Goal: Information Seeking & Learning: Learn about a topic

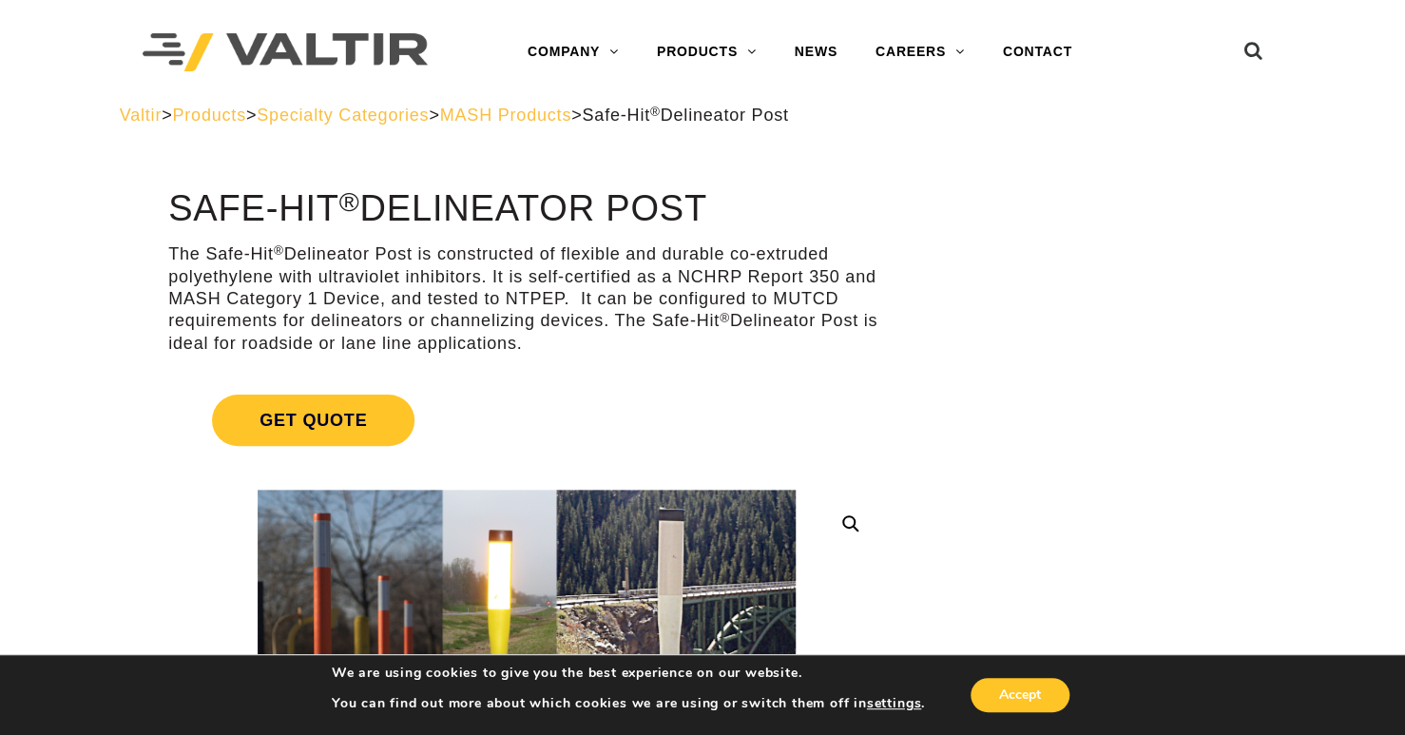
drag, startPoint x: 1294, startPoint y: 1, endPoint x: 961, endPoint y: 352, distance: 483.6
click at [800, 422] on link "Get Quote" at bounding box center [526, 420] width 717 height 97
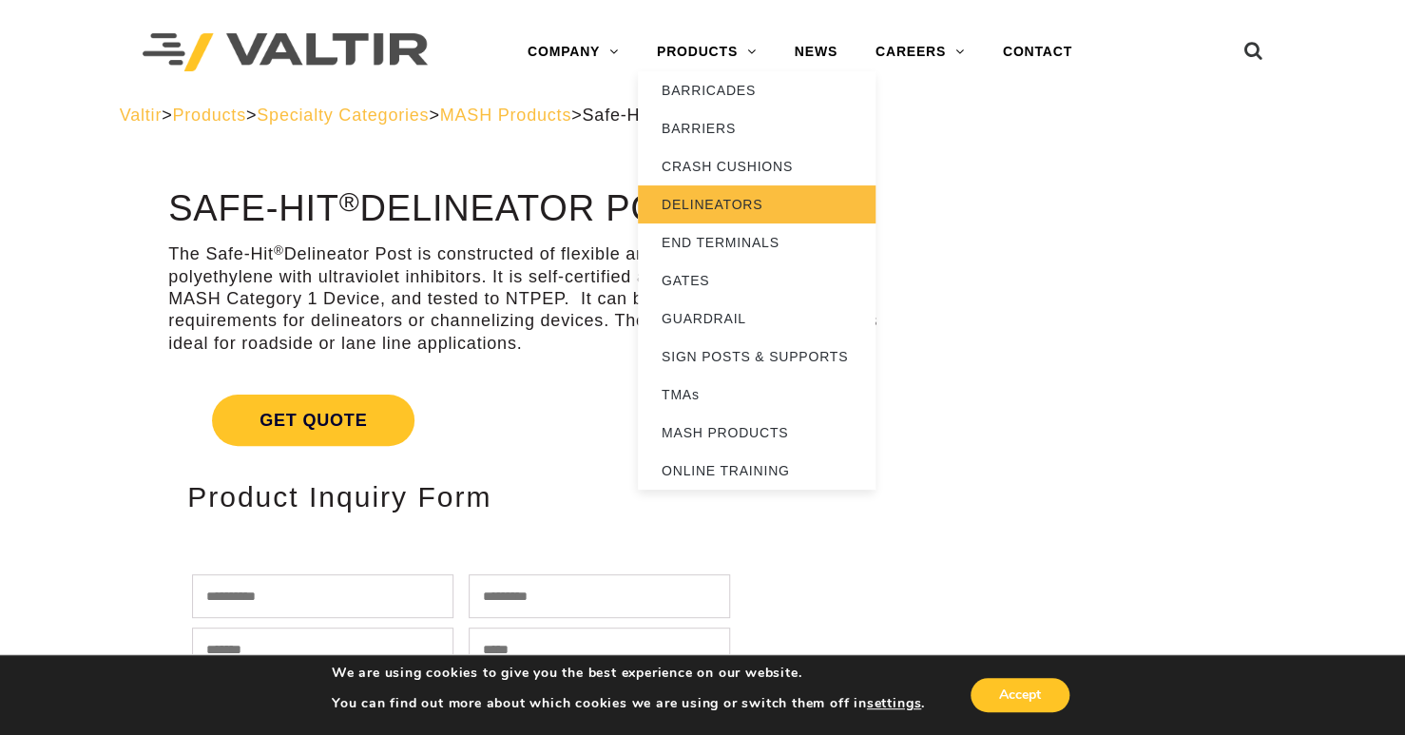
click at [714, 198] on link "DELINEATORS" at bounding box center [757, 204] width 238 height 38
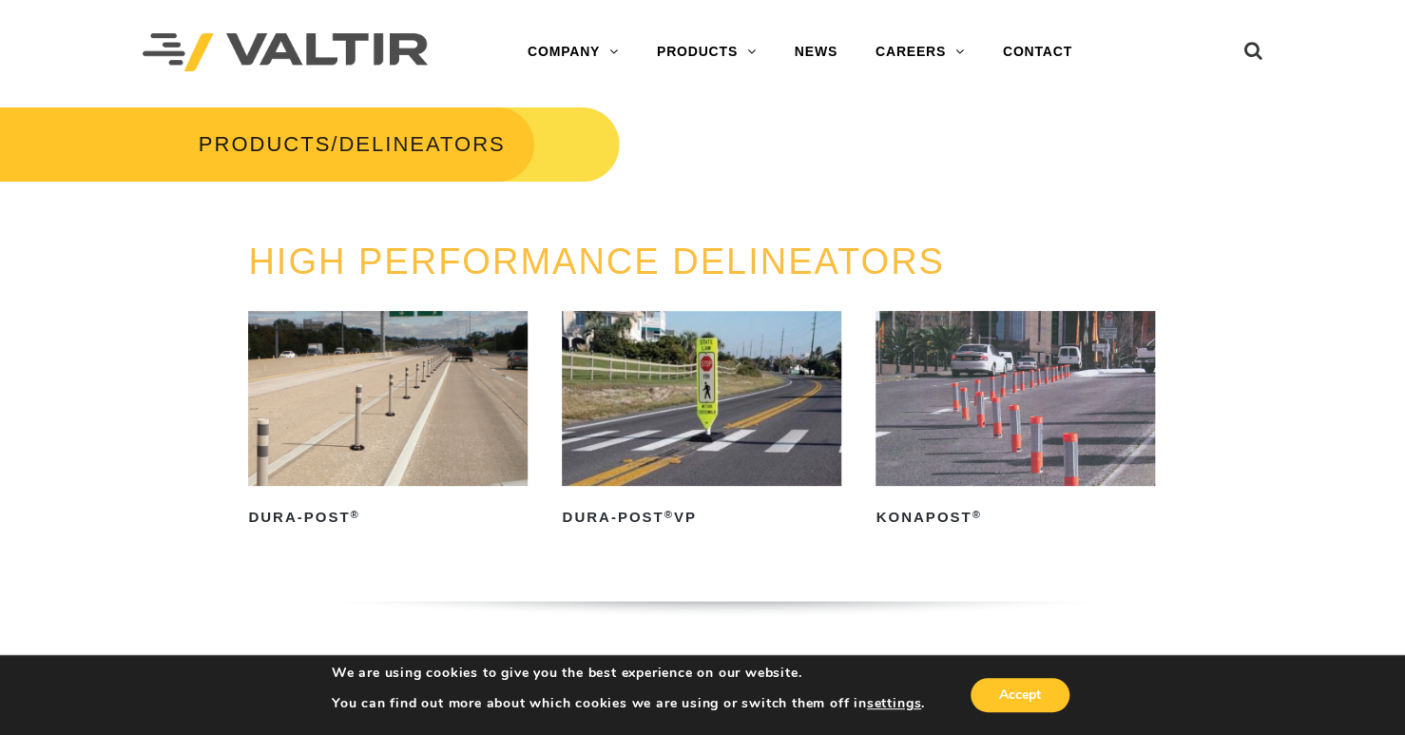
click at [373, 390] on img at bounding box center [388, 398] width 280 height 175
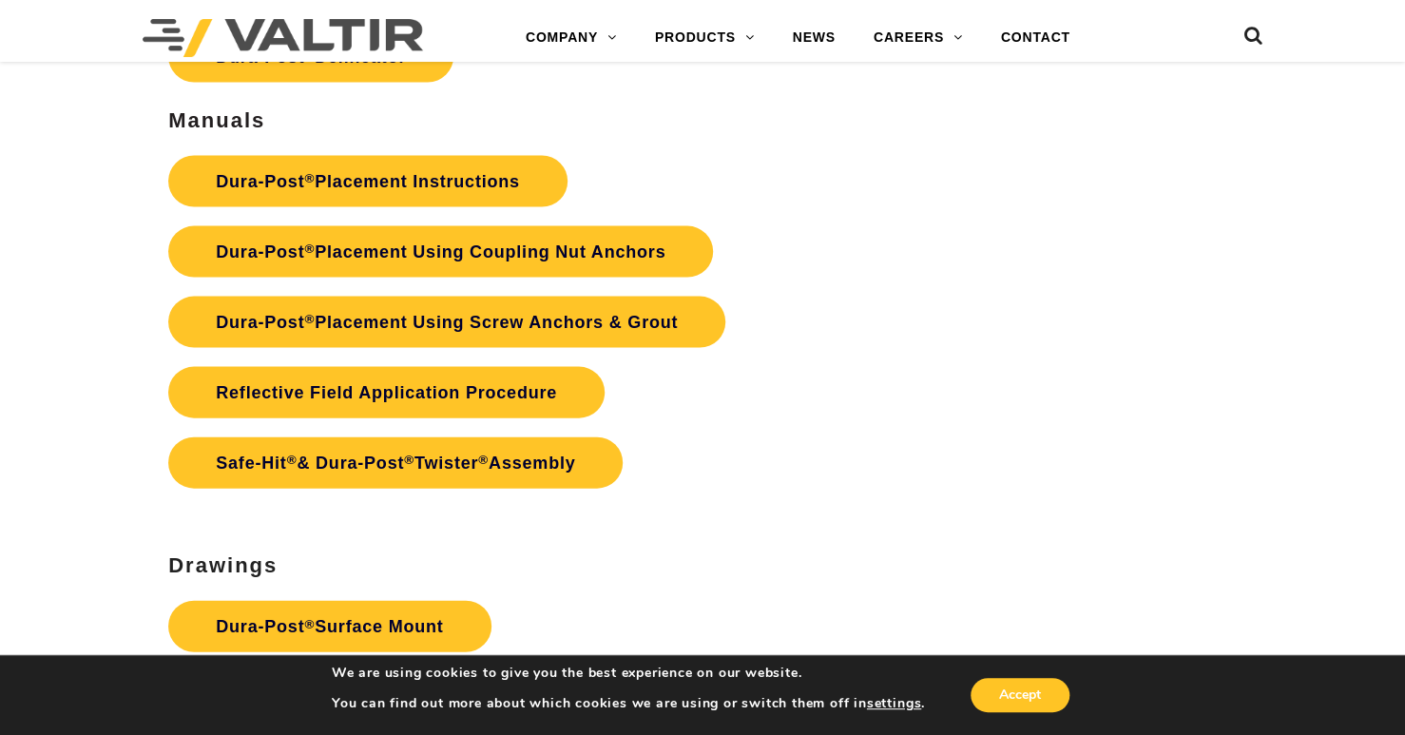
scroll to position [4848, 0]
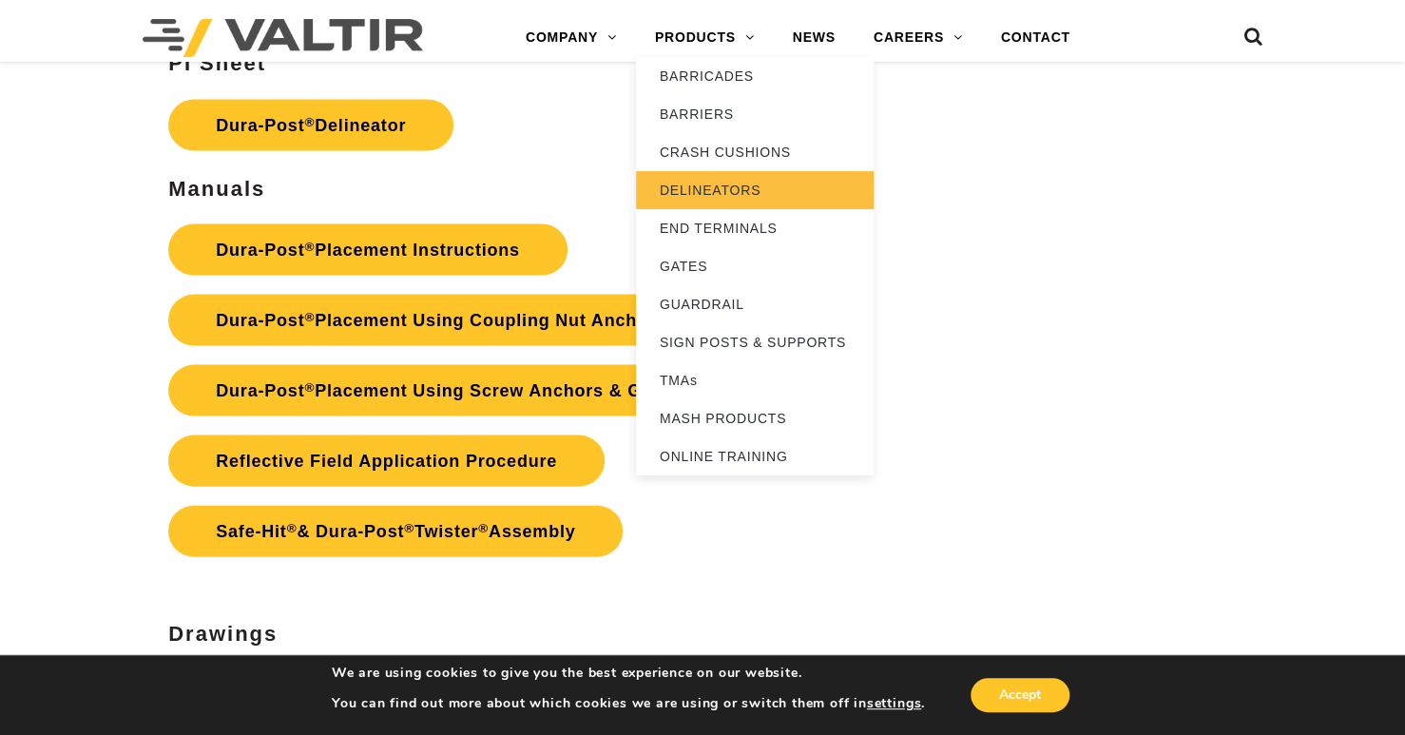
click at [761, 194] on link "DELINEATORS" at bounding box center [755, 190] width 238 height 38
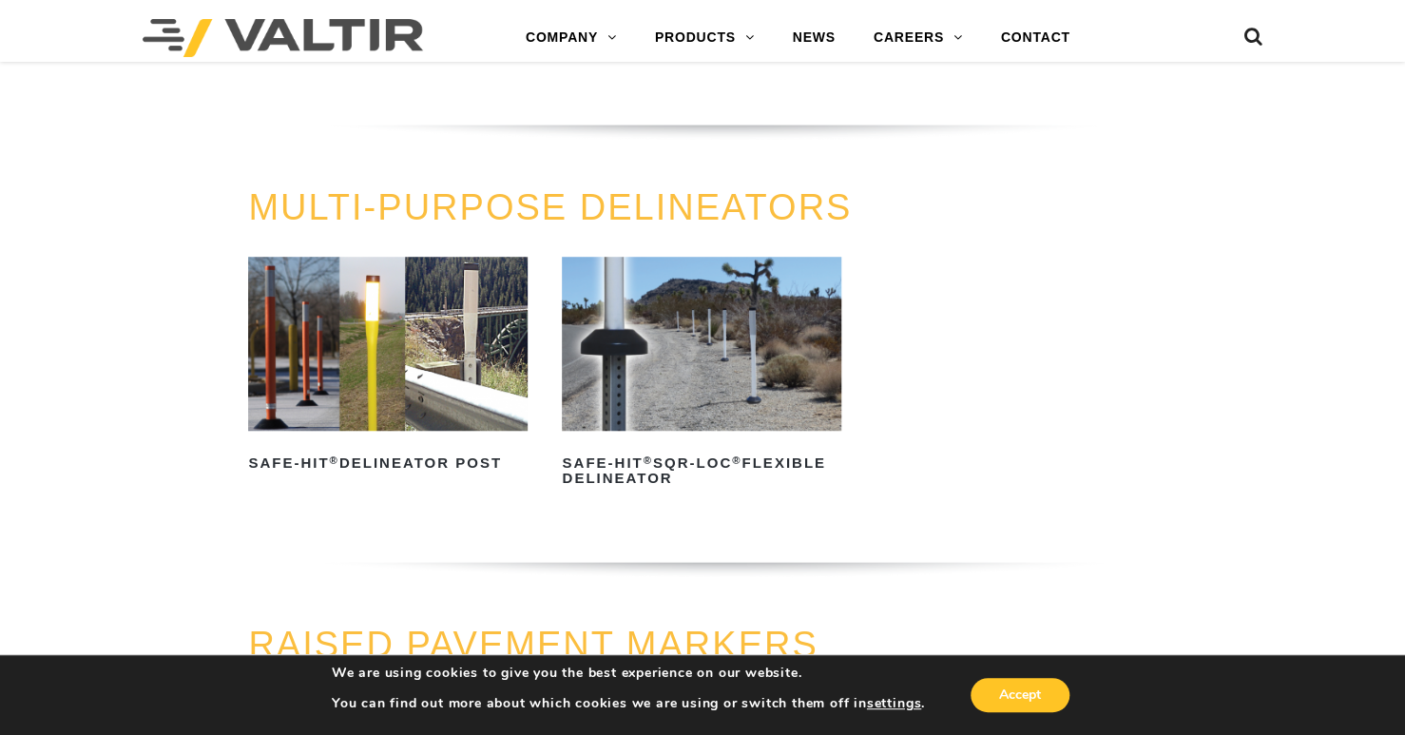
scroll to position [474, 0]
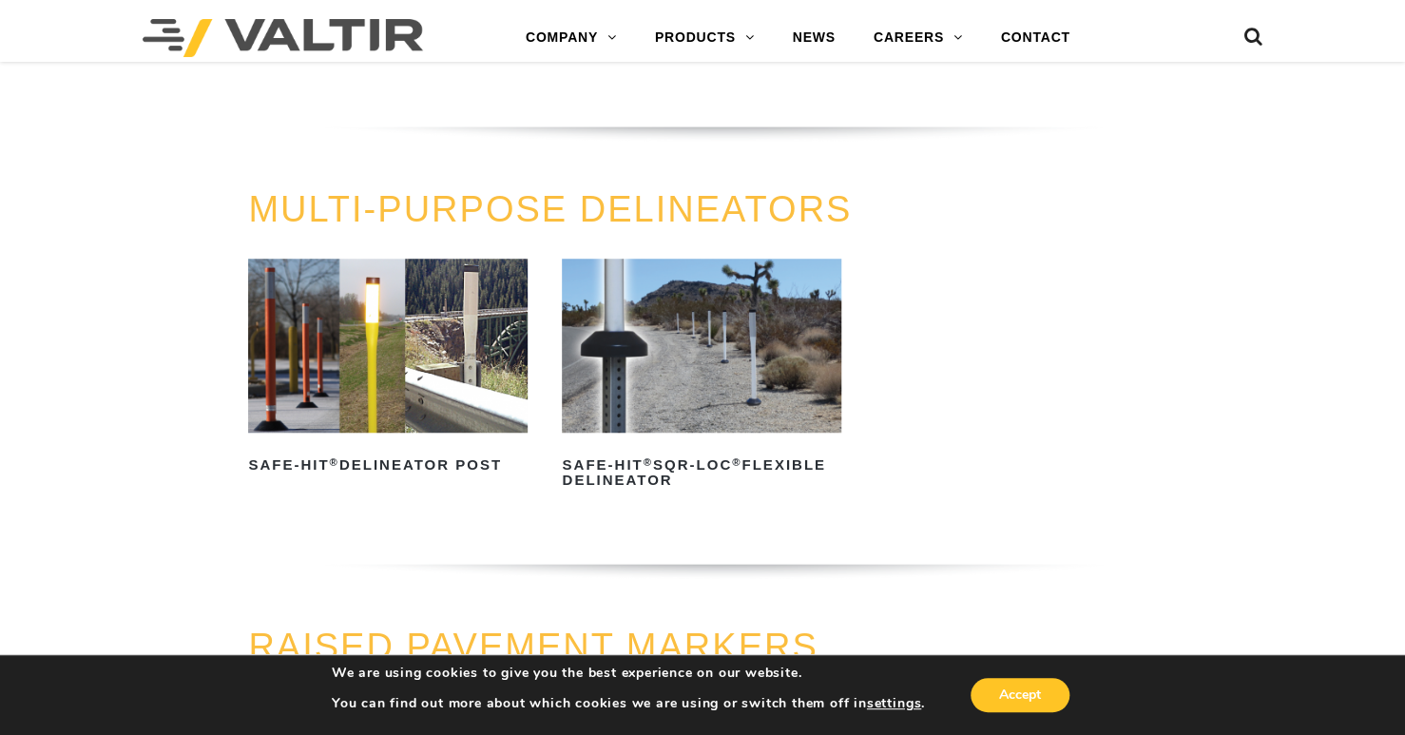
click at [406, 358] on img at bounding box center [388, 346] width 280 height 175
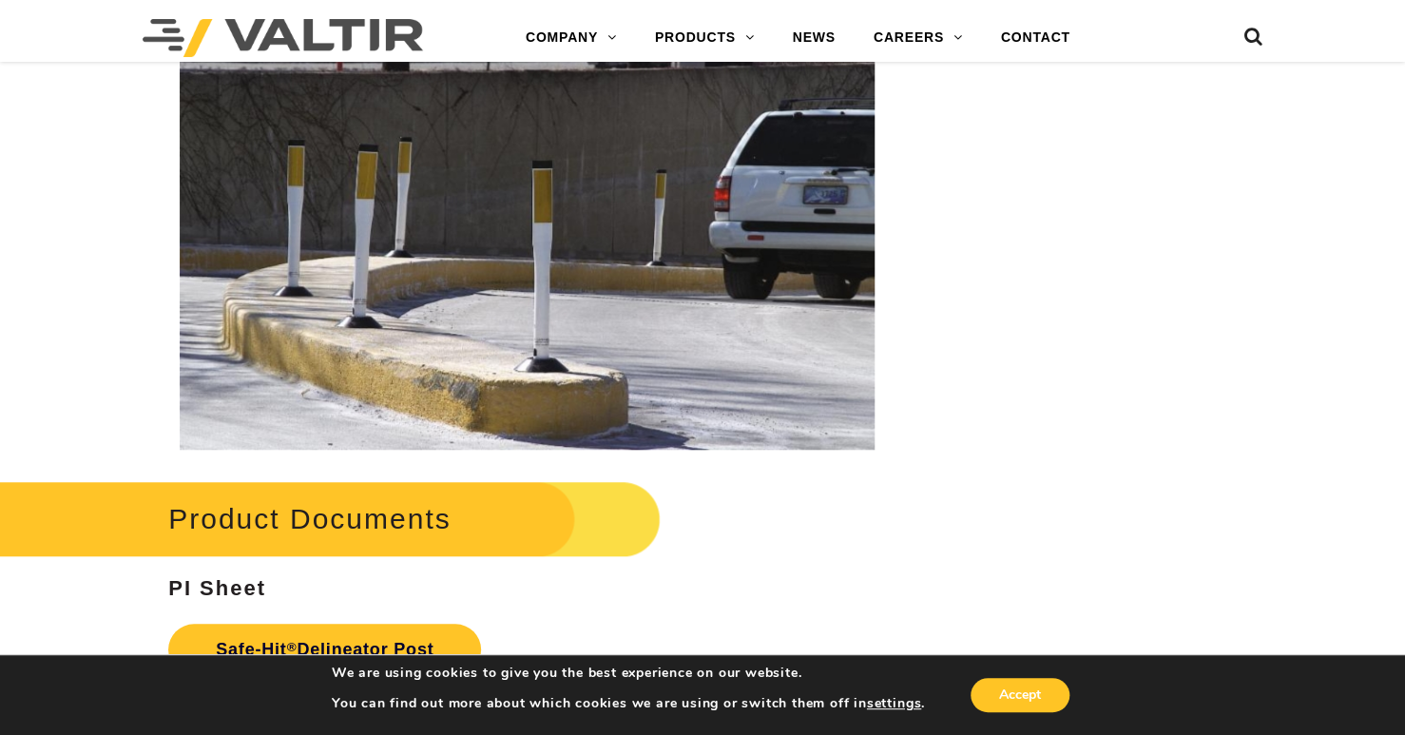
scroll to position [3707, 0]
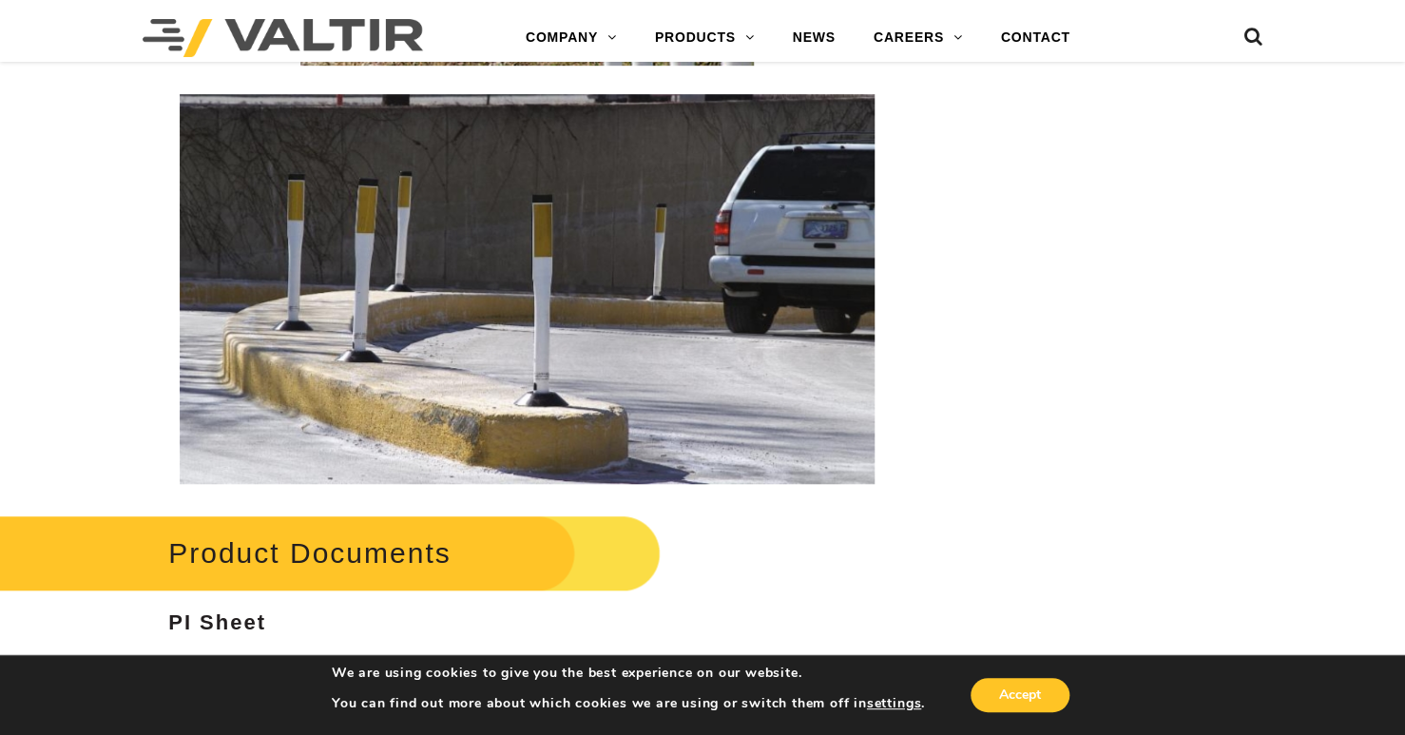
click at [428, 322] on img at bounding box center [527, 289] width 695 height 390
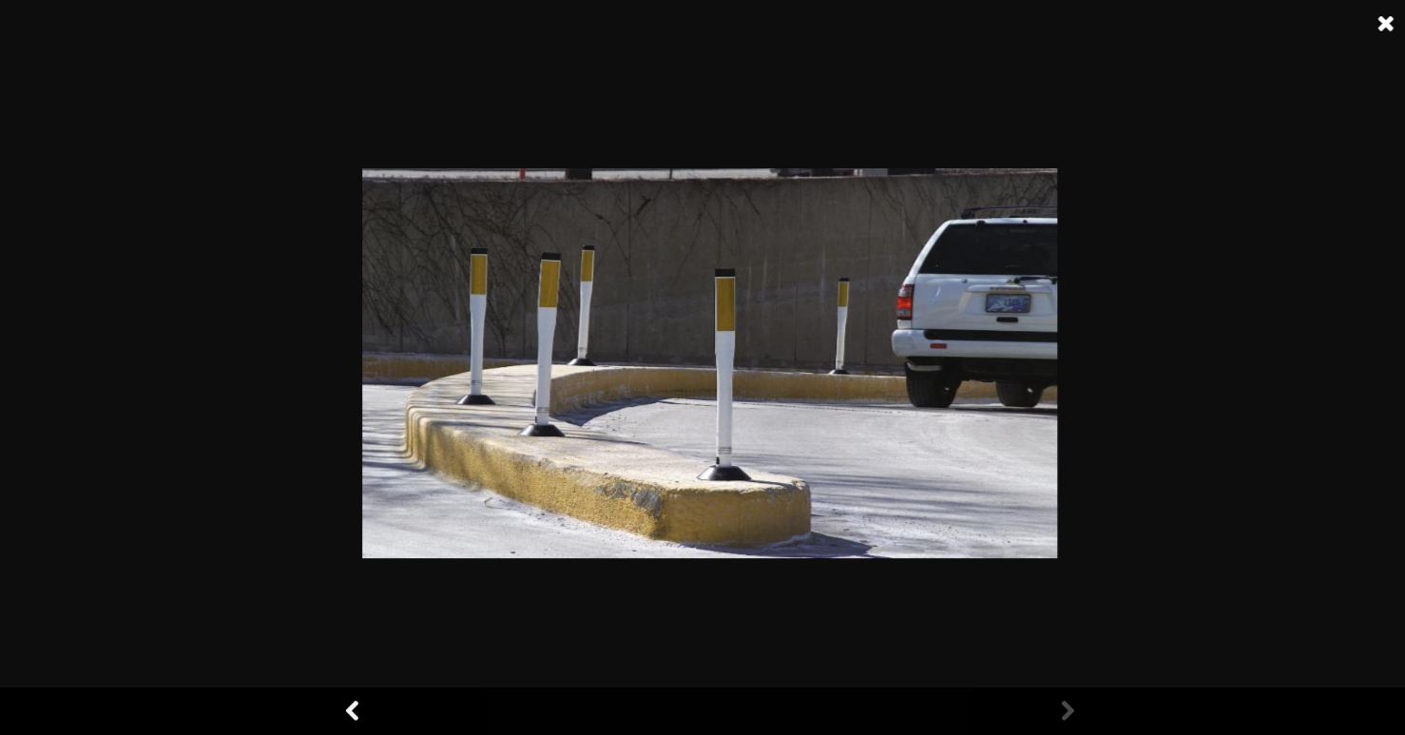
click at [746, 326] on img at bounding box center [709, 363] width 695 height 390
click at [1384, 23] on link at bounding box center [1387, 24] width 48 height 48
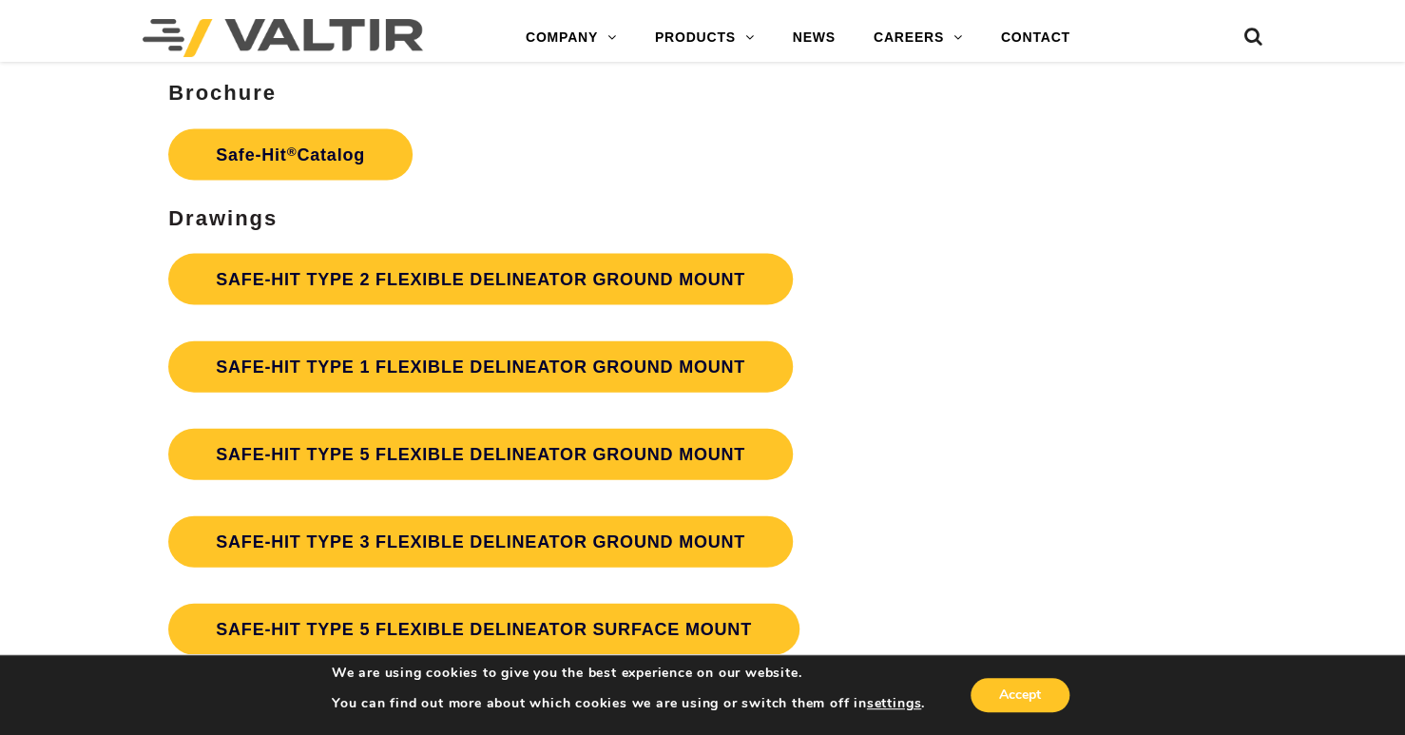
scroll to position [5038, 0]
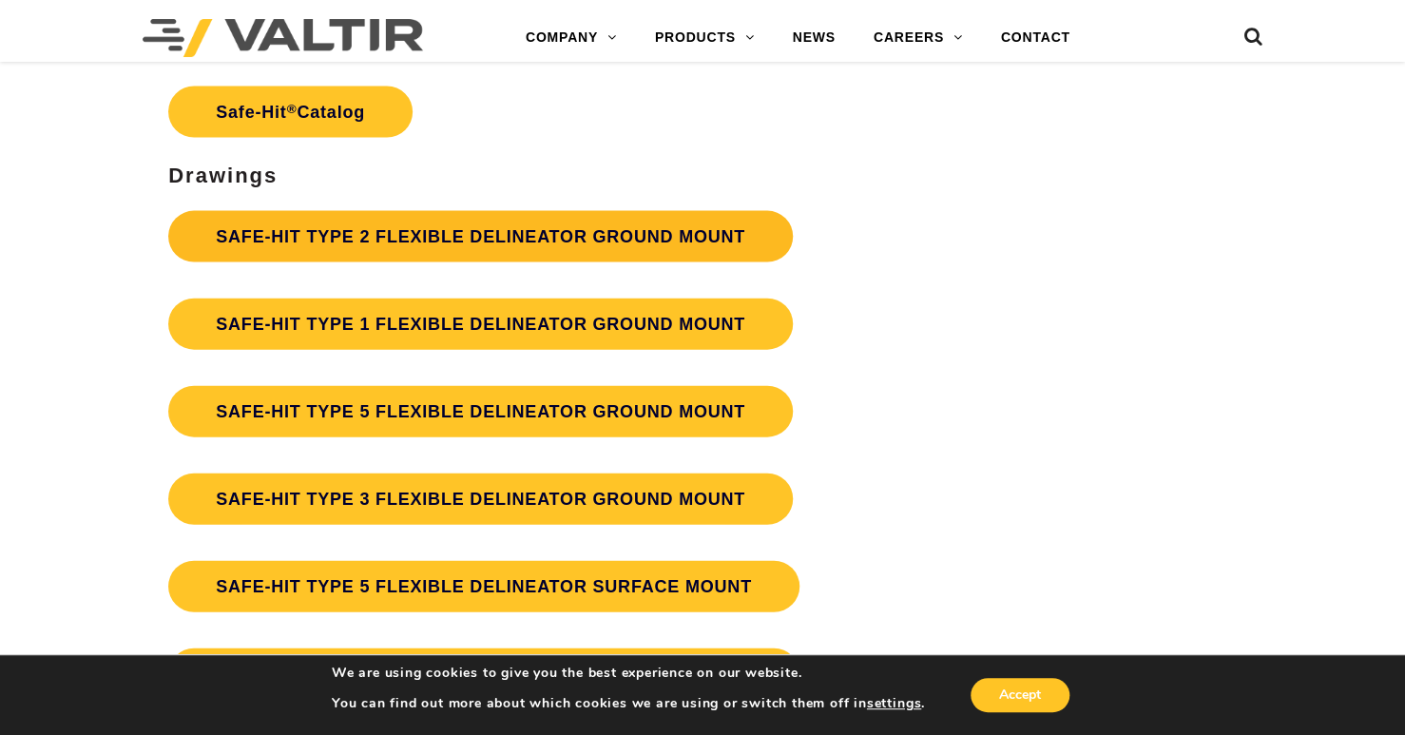
click at [359, 233] on link "SAFE-HIT TYPE 2 FLEXIBLE DELINEATOR GROUND MOUNT" at bounding box center [480, 236] width 625 height 51
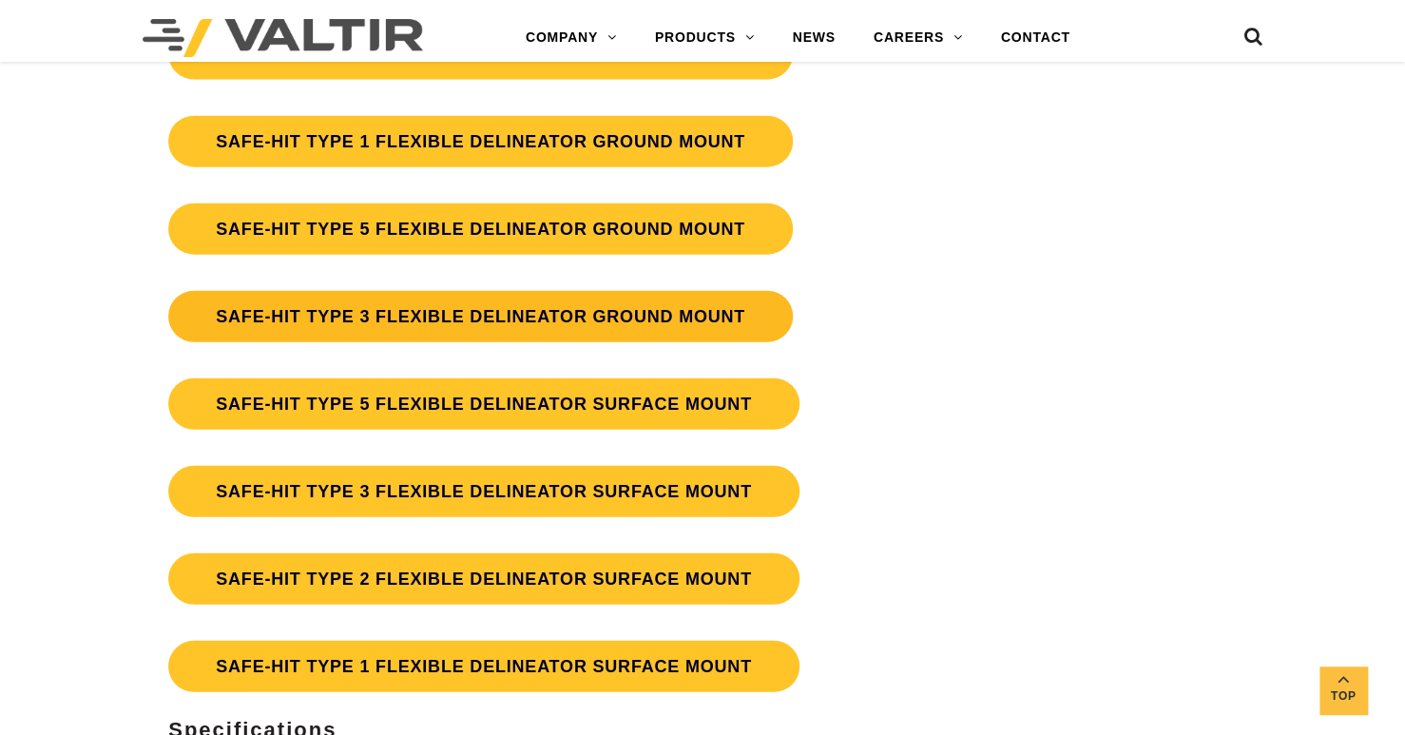
scroll to position [5229, 0]
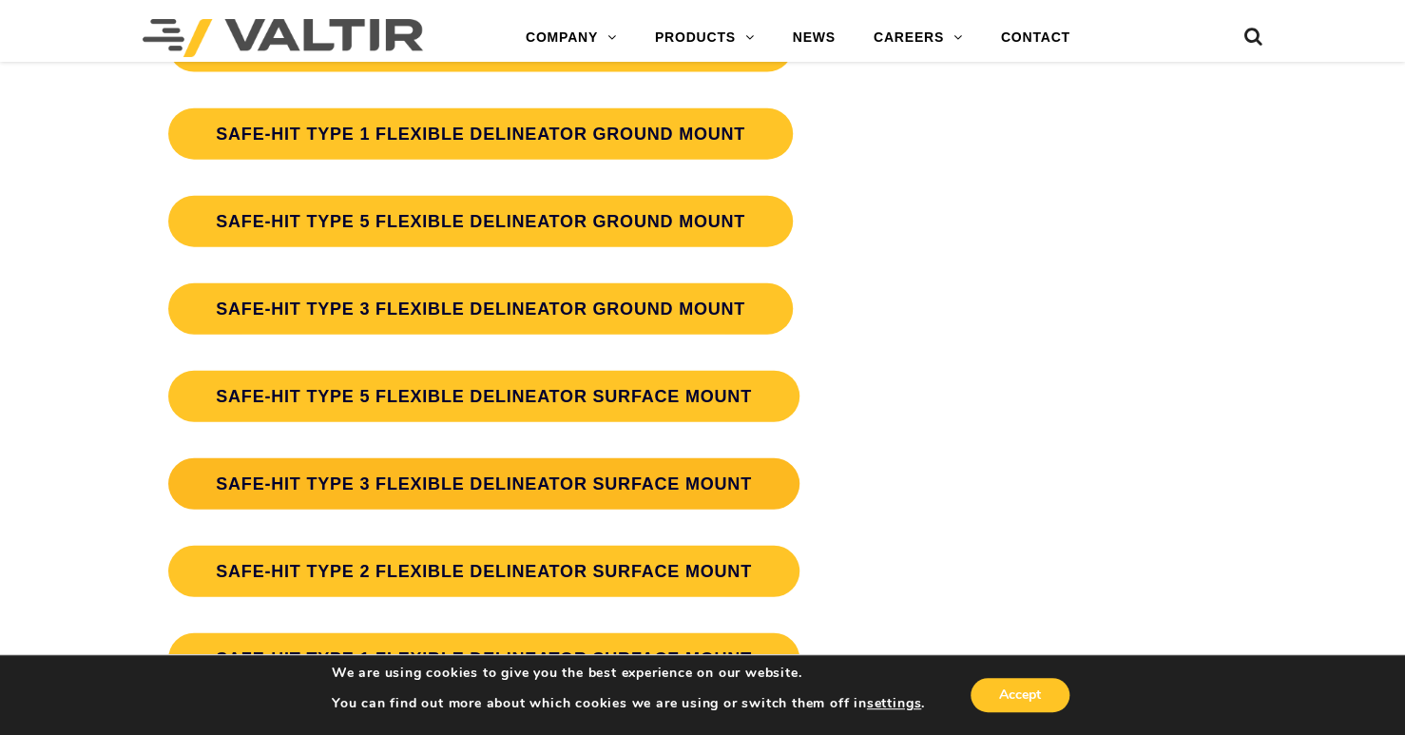
click at [450, 487] on link "SAFE-HIT TYPE 3 FLEXIBLE DELINEATOR SURFACE MOUNT" at bounding box center [483, 483] width 631 height 51
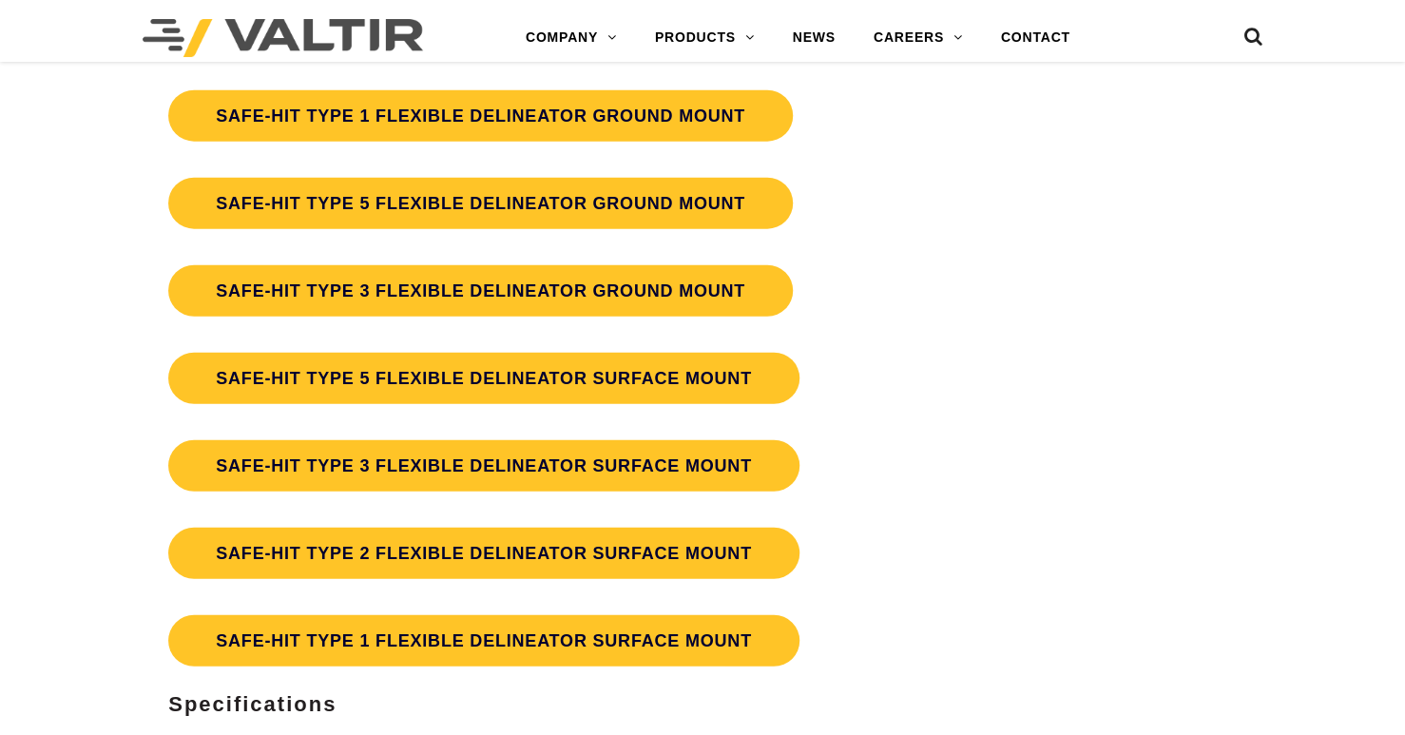
scroll to position [5229, 0]
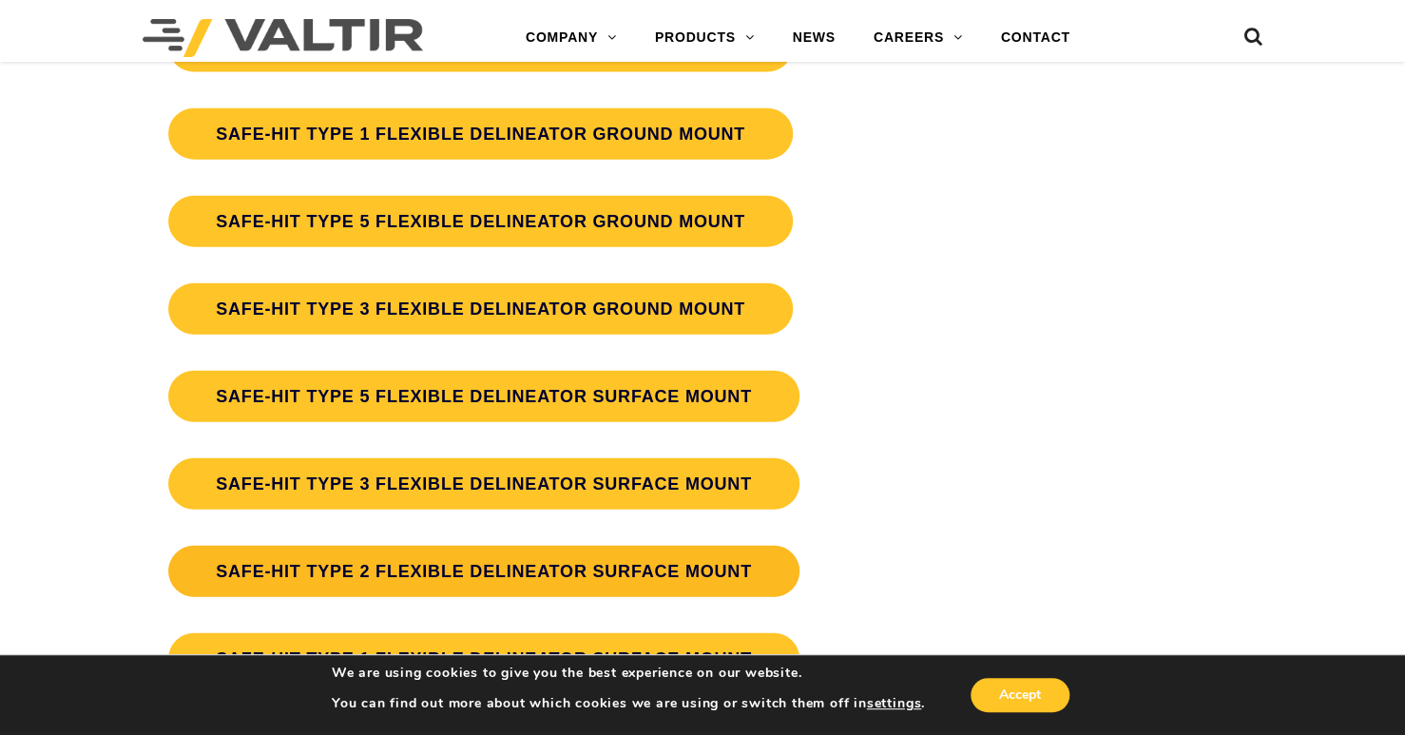
click at [485, 570] on link "SAFE-HIT TYPE 2 FLEXIBLE DELINEATOR SURFACE MOUNT" at bounding box center [483, 571] width 631 height 51
